Goal: Download file/media

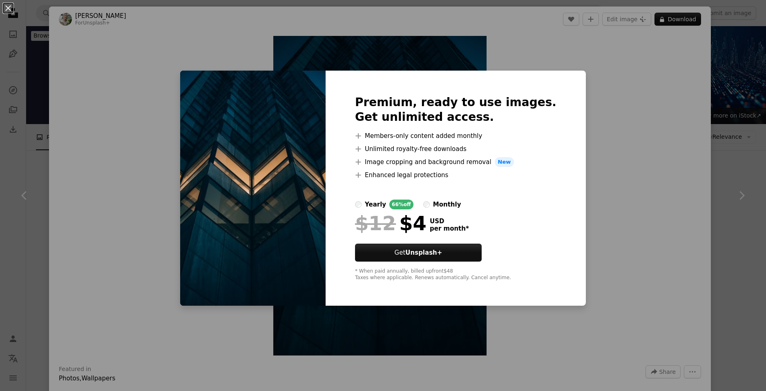
scroll to position [409, 0]
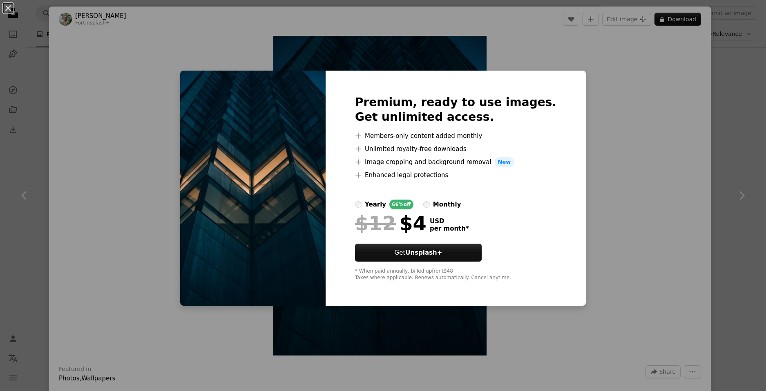
click at [616, 190] on div "An X shape Premium, ready to use images. Get unlimited access. A plus sign Memb…" at bounding box center [383, 195] width 766 height 391
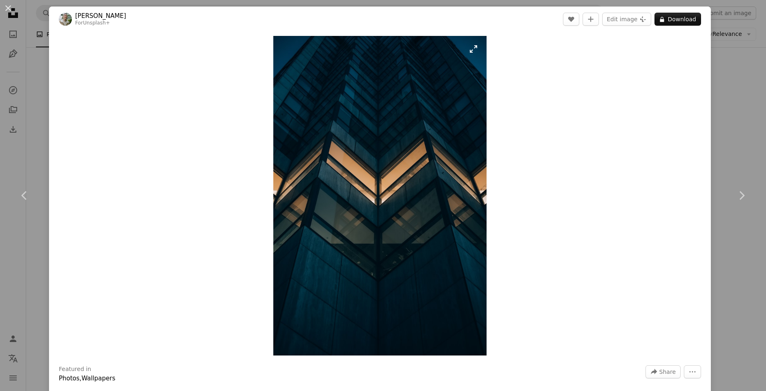
click at [441, 222] on img "Zoom in on this image" at bounding box center [380, 196] width 214 height 320
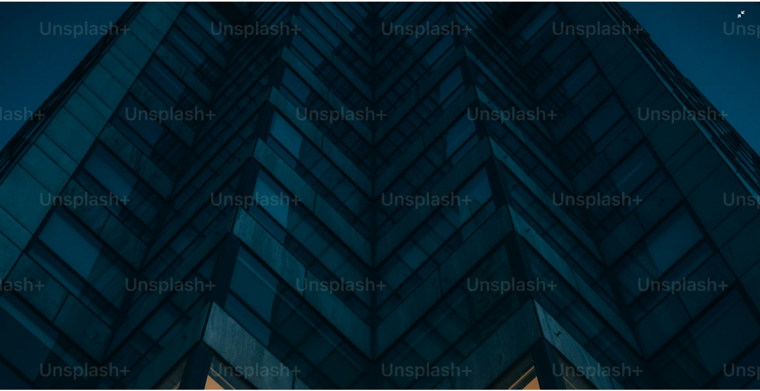
scroll to position [369, 0]
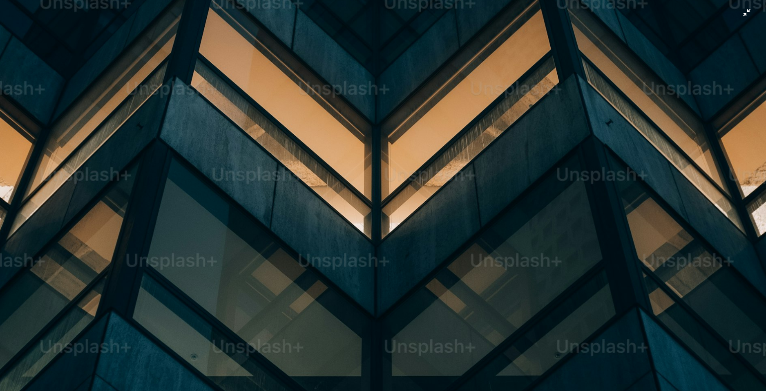
click at [593, 198] on img "Zoom out on this image" at bounding box center [383, 204] width 767 height 1149
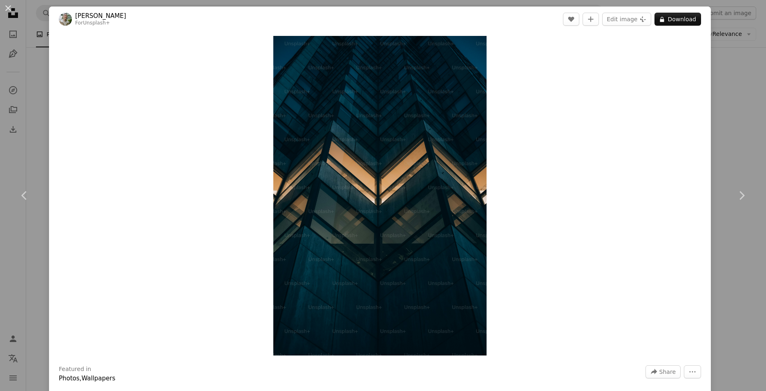
click at [34, 105] on div "An X shape Chevron left Chevron right [PERSON_NAME] For Unsplash+ A heart A plu…" at bounding box center [383, 195] width 766 height 391
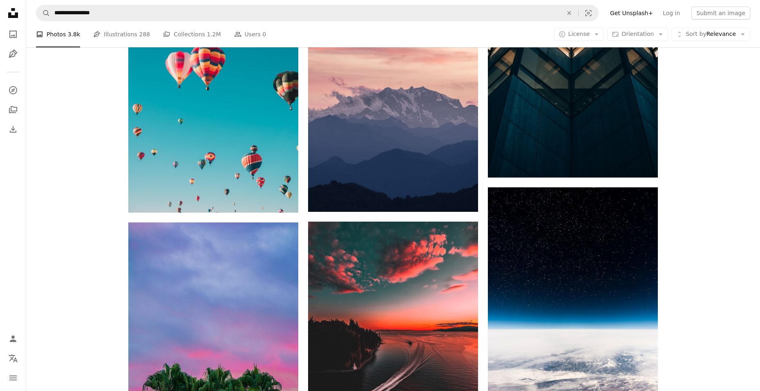
scroll to position [450, 0]
